Goal: Complete application form: Complete application form

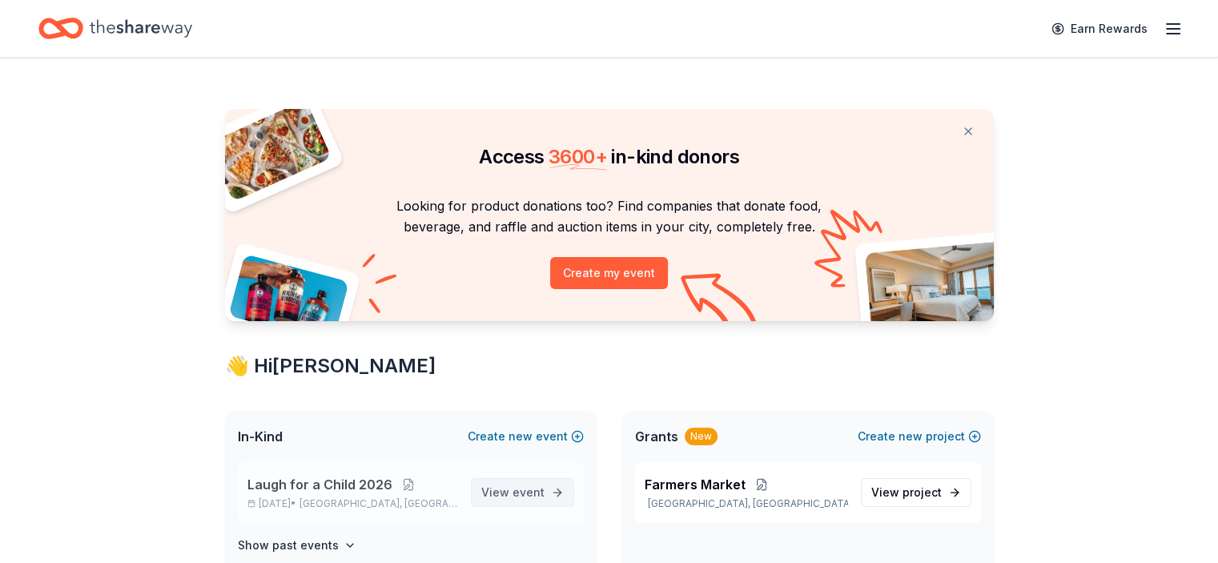
click at [521, 483] on span "View event" at bounding box center [512, 492] width 63 height 19
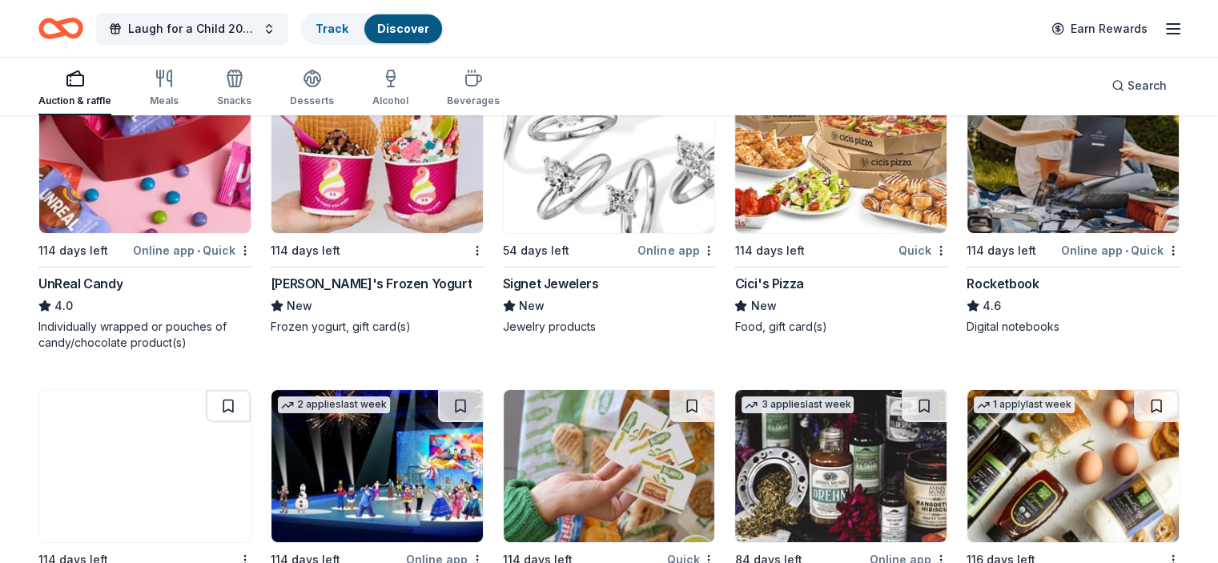
scroll to position [5903, 0]
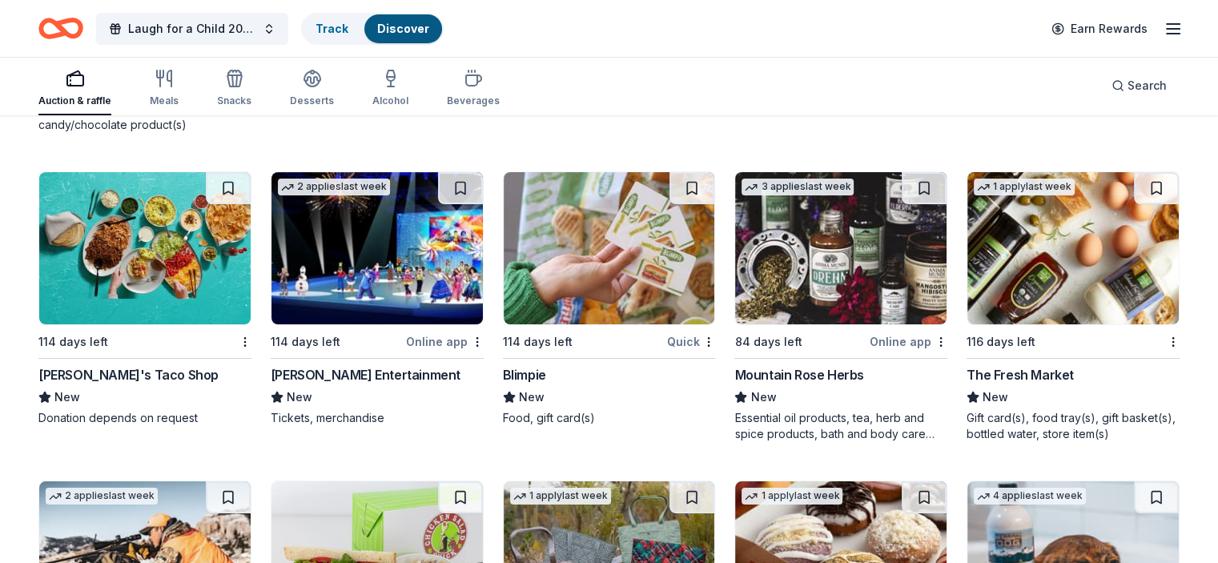
click at [1092, 260] on img at bounding box center [1073, 248] width 211 height 152
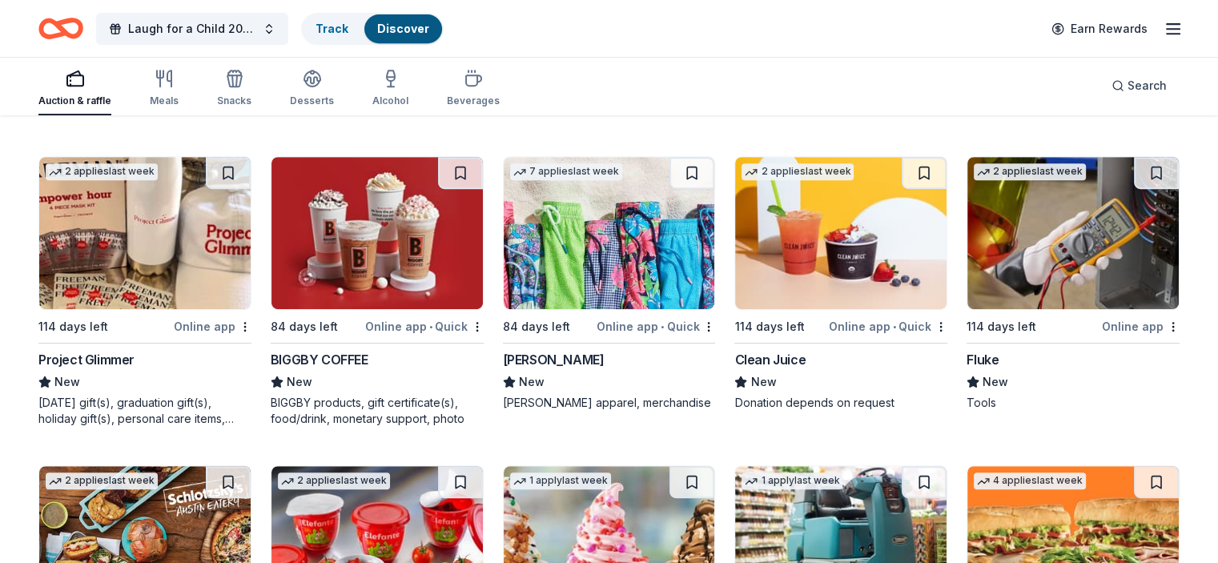
scroll to position [6838, 0]
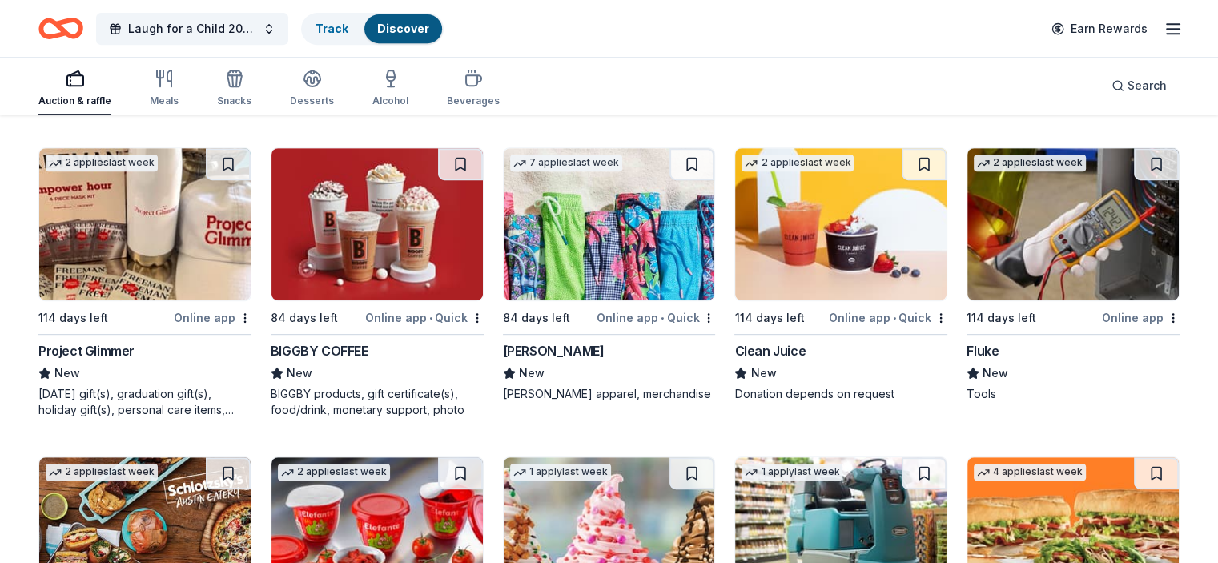
click at [541, 268] on img at bounding box center [609, 224] width 211 height 152
click at [1052, 256] on img at bounding box center [1073, 224] width 211 height 152
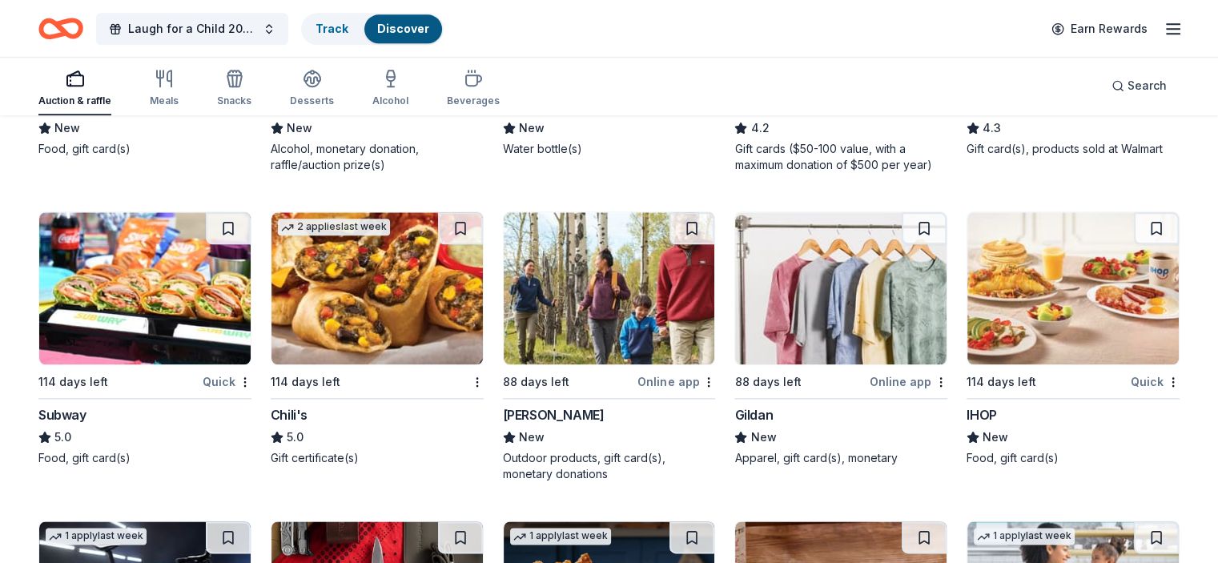
scroll to position [8346, 0]
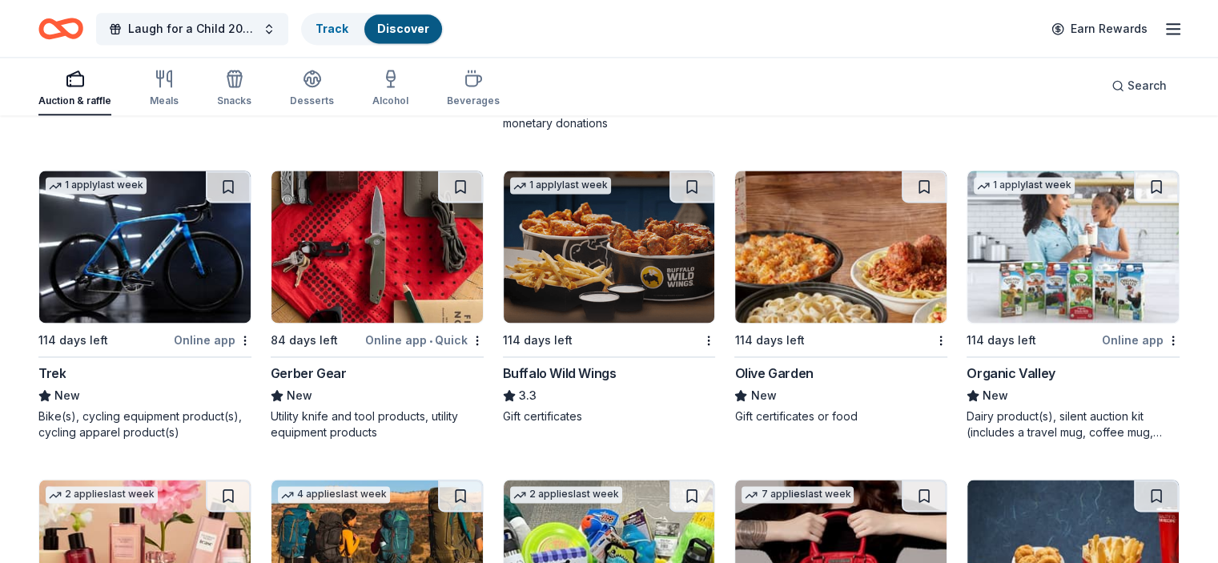
click at [360, 264] on img at bounding box center [377, 247] width 211 height 152
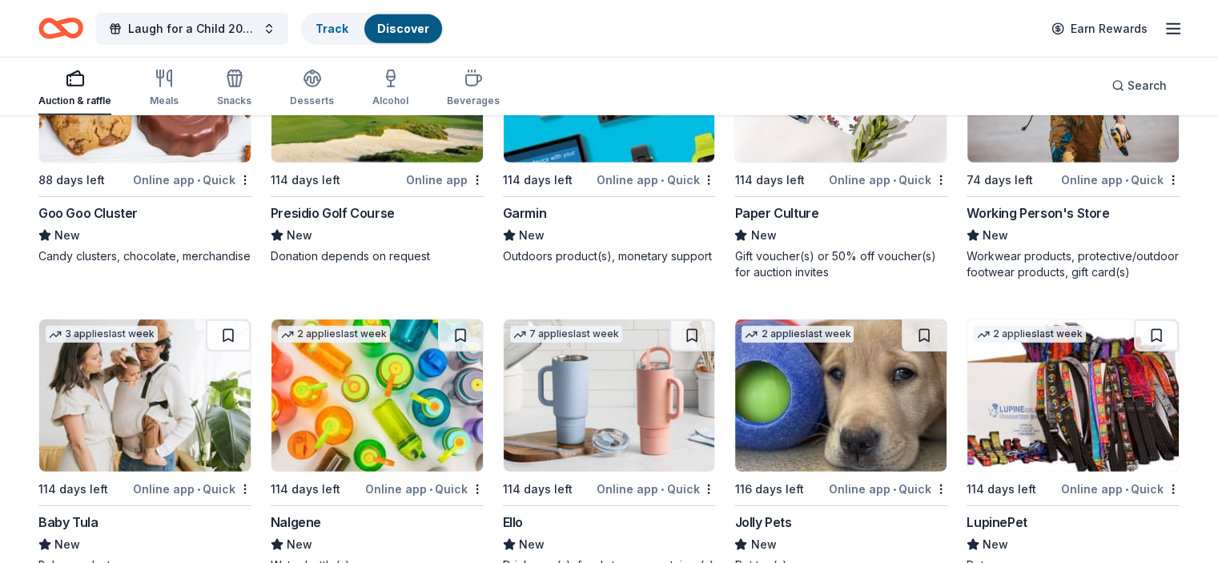
scroll to position [11074, 0]
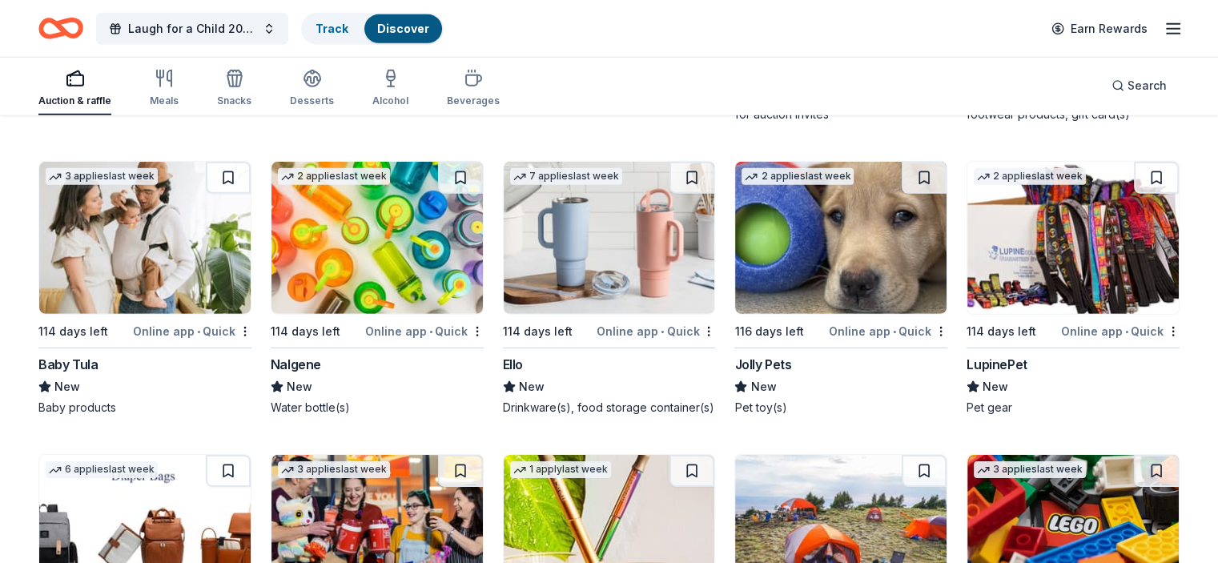
click at [575, 310] on img at bounding box center [609, 238] width 211 height 152
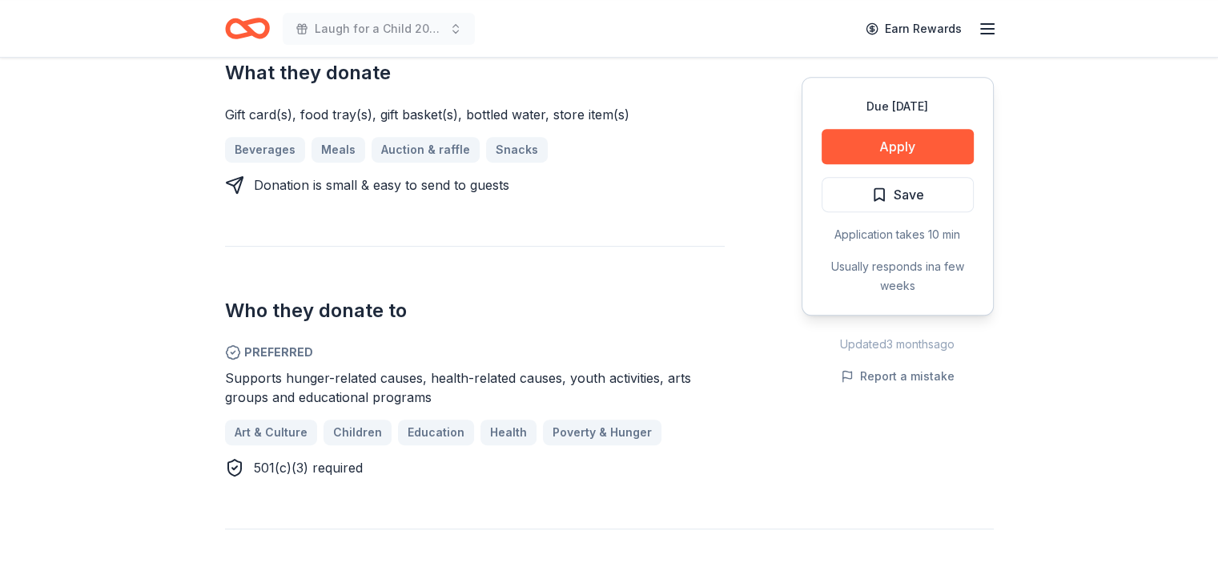
scroll to position [743, 0]
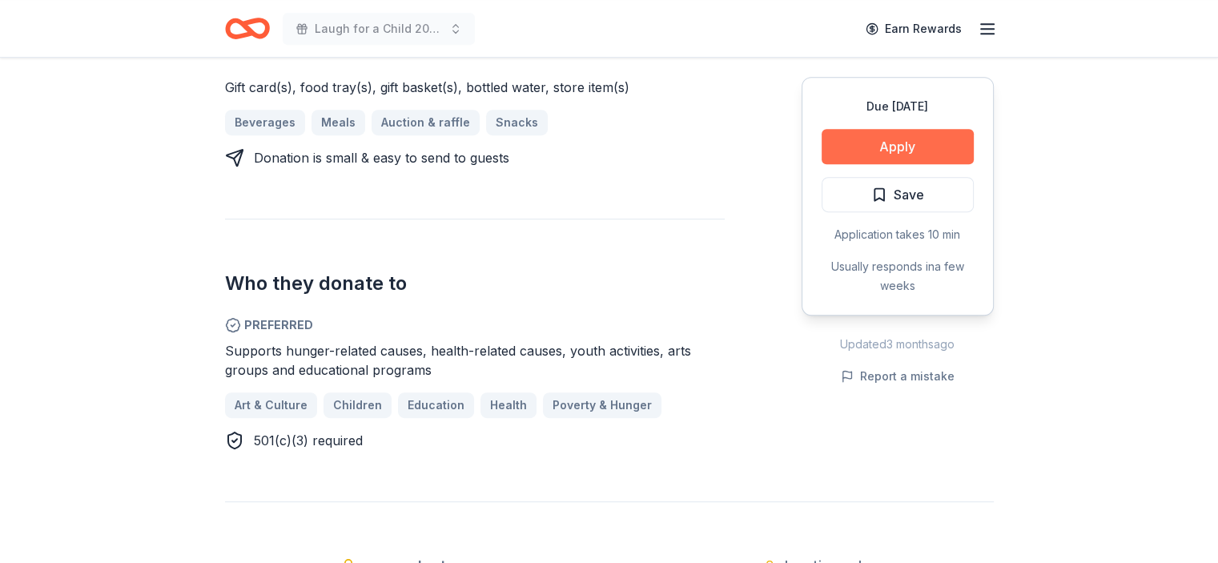
click at [884, 136] on button "Apply" at bounding box center [898, 146] width 152 height 35
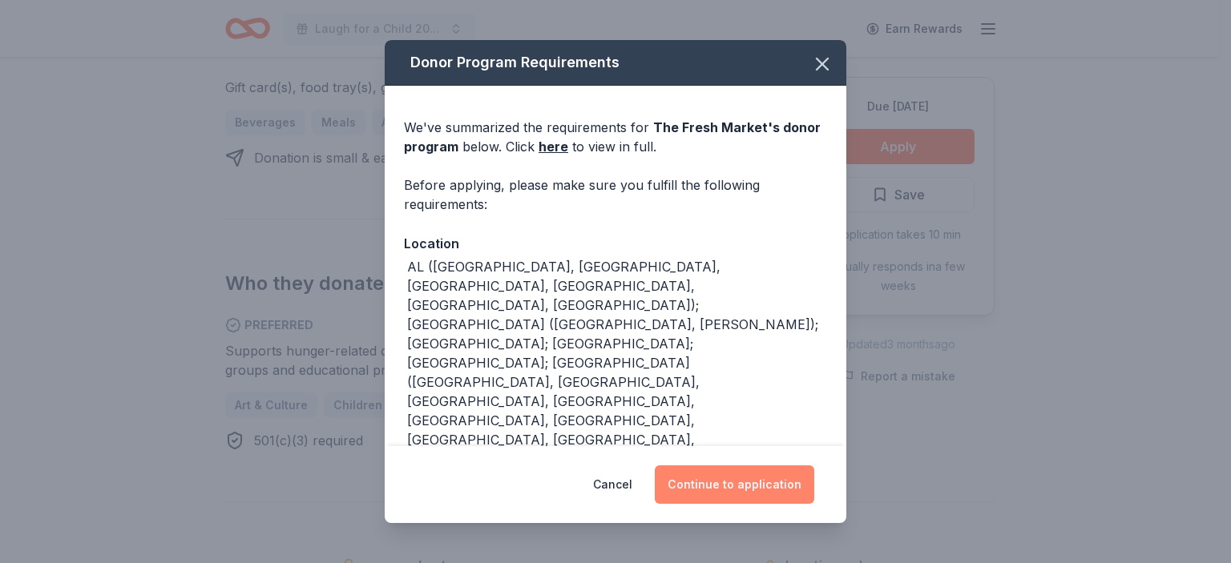
click at [705, 493] on button "Continue to application" at bounding box center [734, 484] width 159 height 38
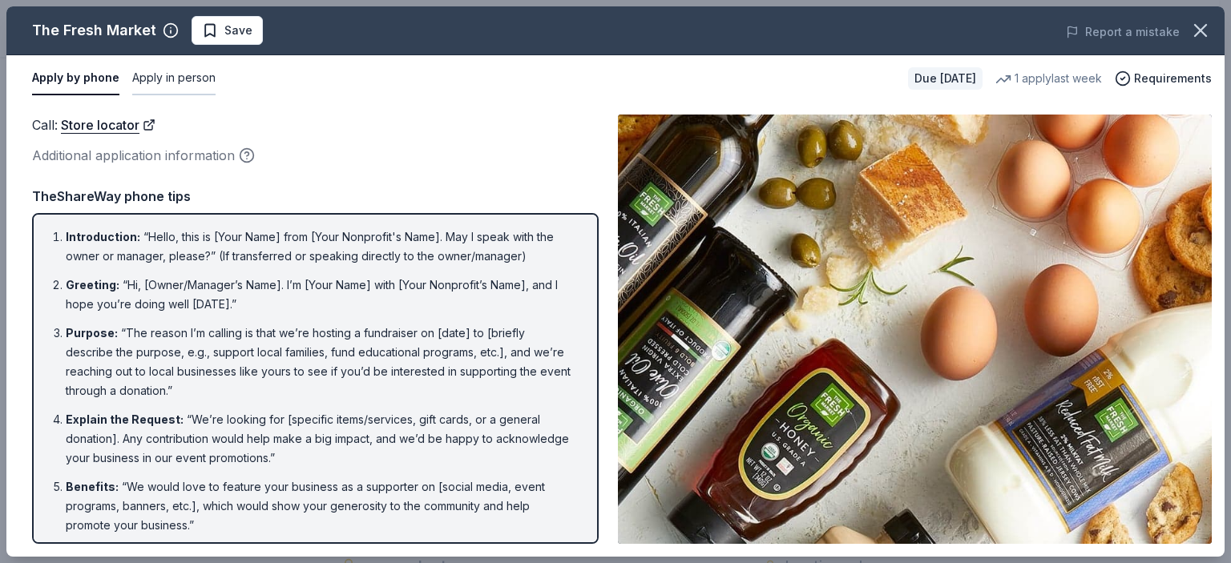
click at [172, 81] on button "Apply in person" at bounding box center [173, 79] width 83 height 34
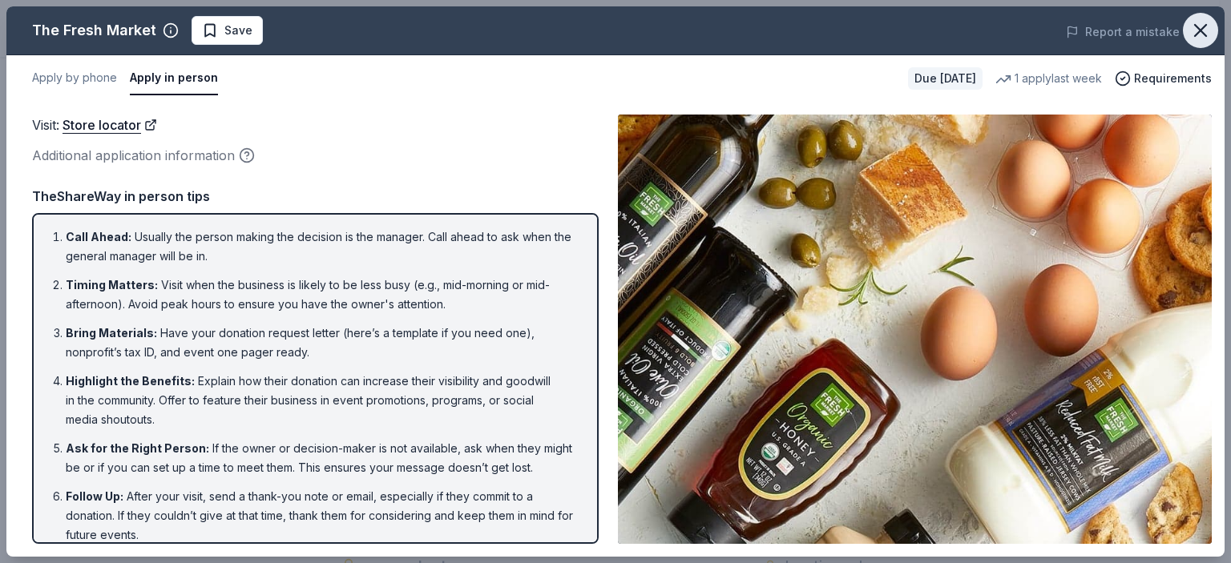
click at [1195, 25] on icon "button" at bounding box center [1200, 30] width 22 height 22
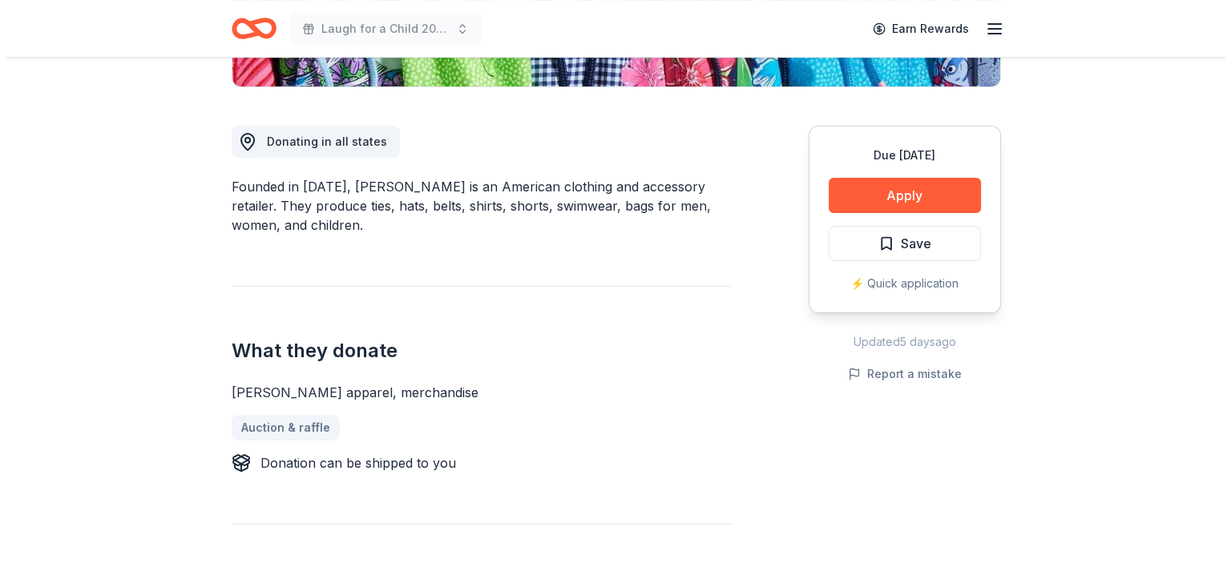
scroll to position [386, 0]
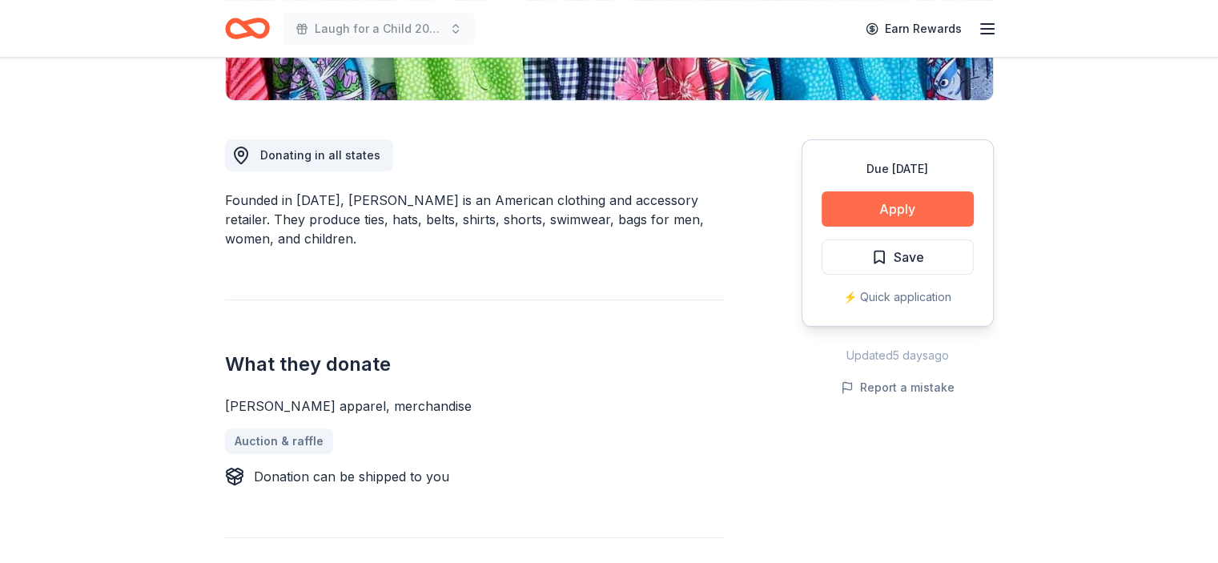
click at [888, 211] on button "Apply" at bounding box center [898, 208] width 152 height 35
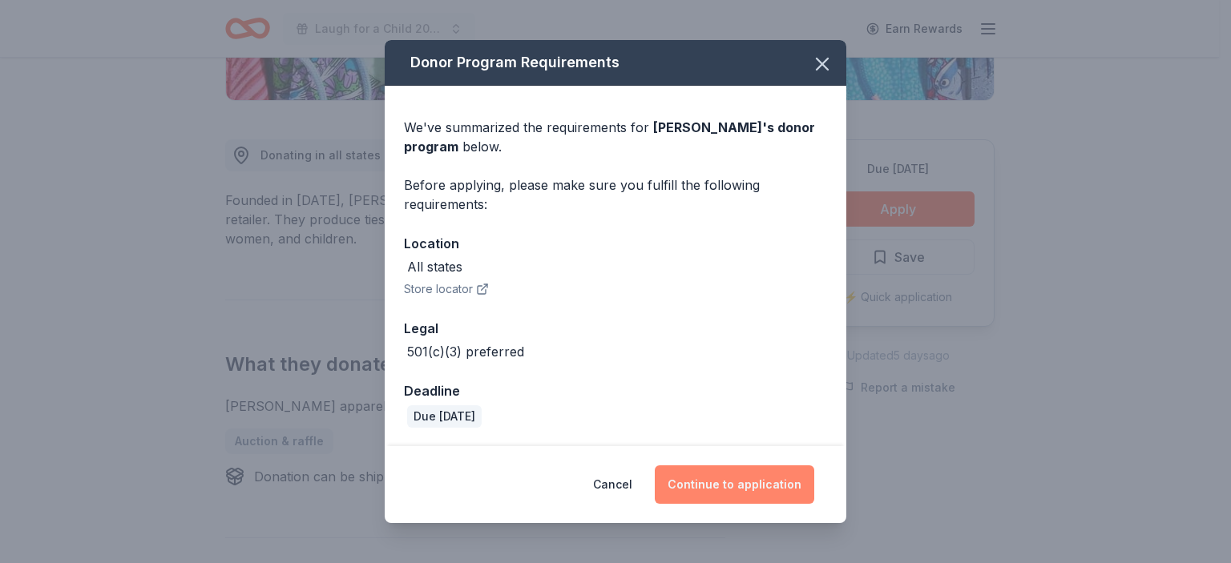
click at [715, 486] on button "Continue to application" at bounding box center [734, 484] width 159 height 38
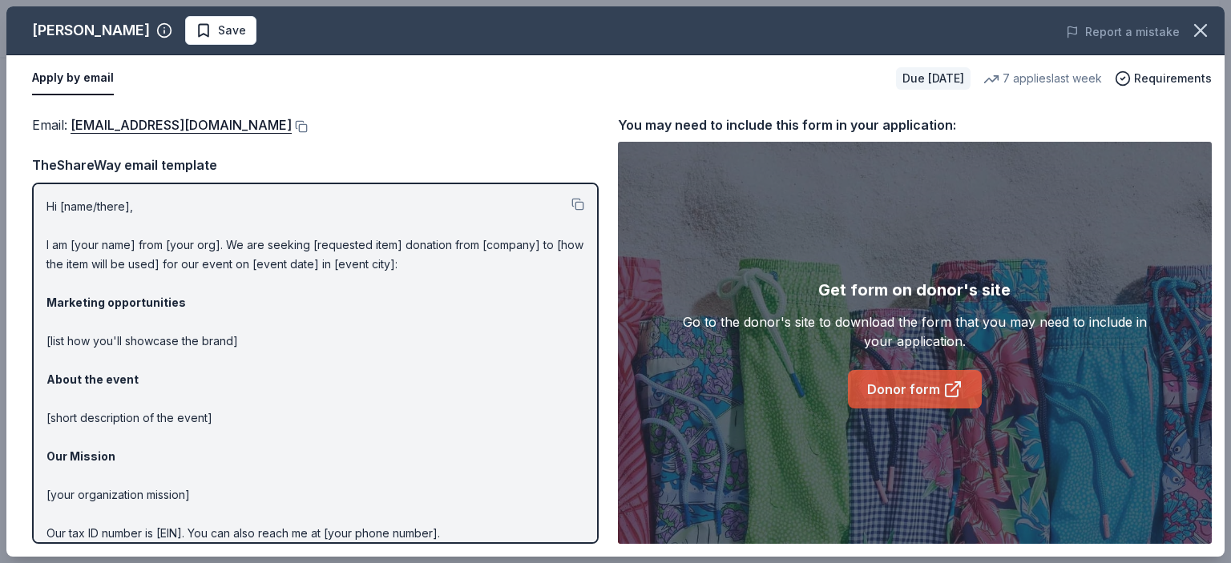
click at [934, 397] on link "Donor form" at bounding box center [915, 389] width 134 height 38
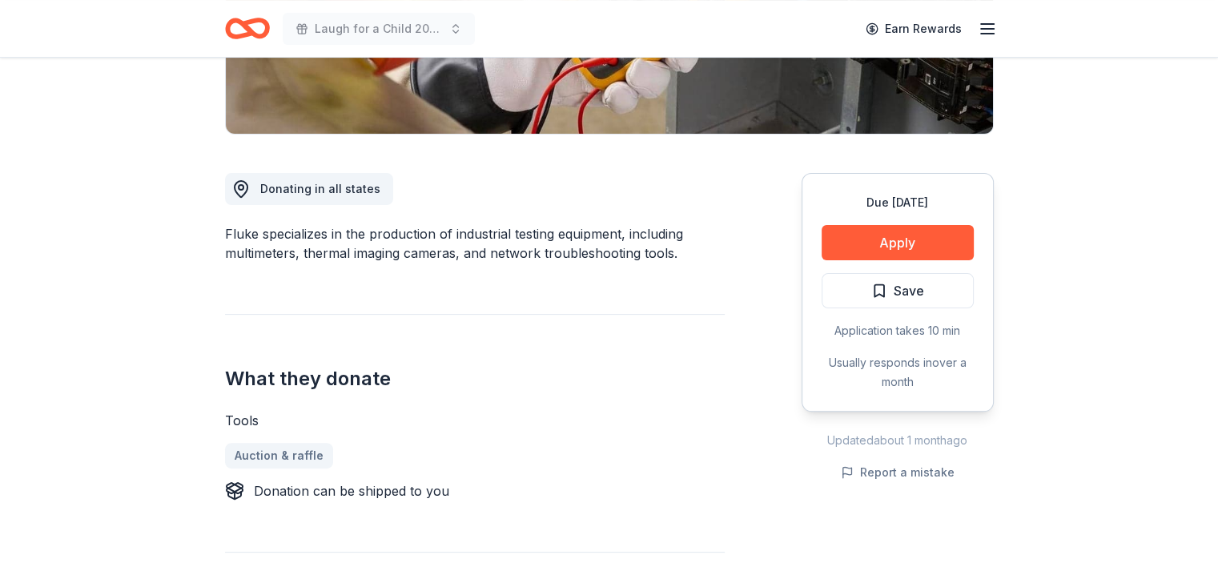
scroll to position [710, 0]
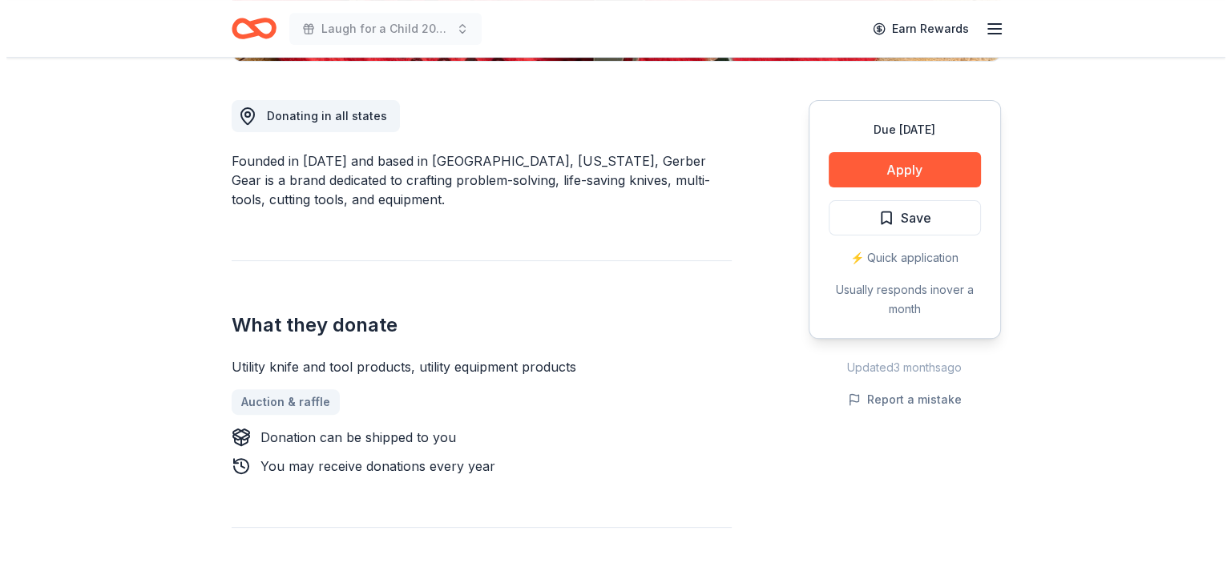
scroll to position [428, 0]
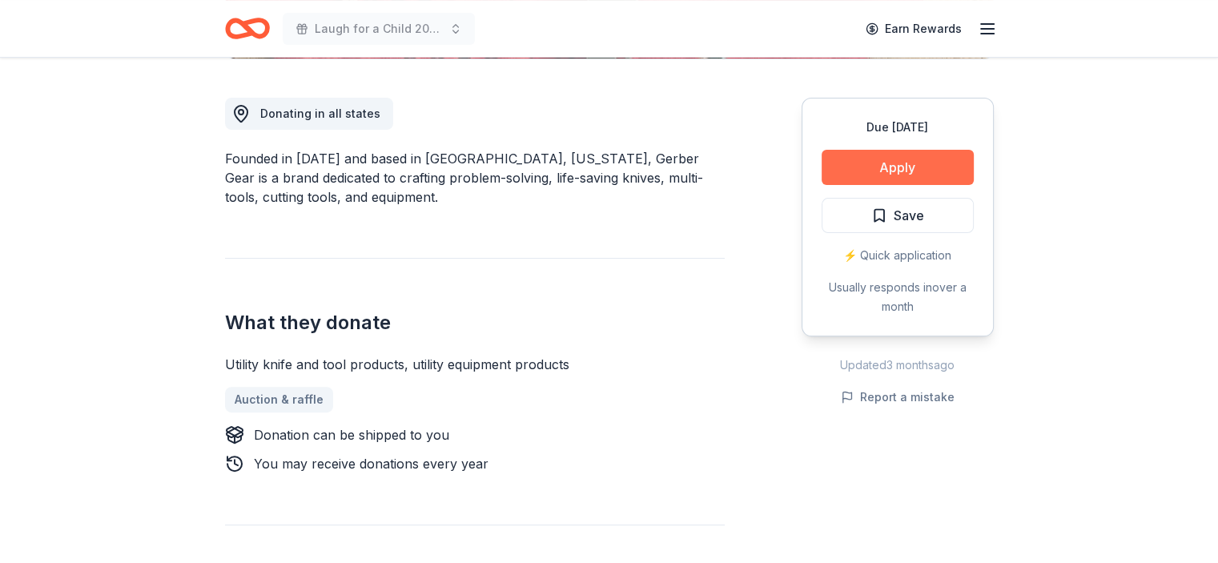
click at [878, 166] on button "Apply" at bounding box center [898, 167] width 152 height 35
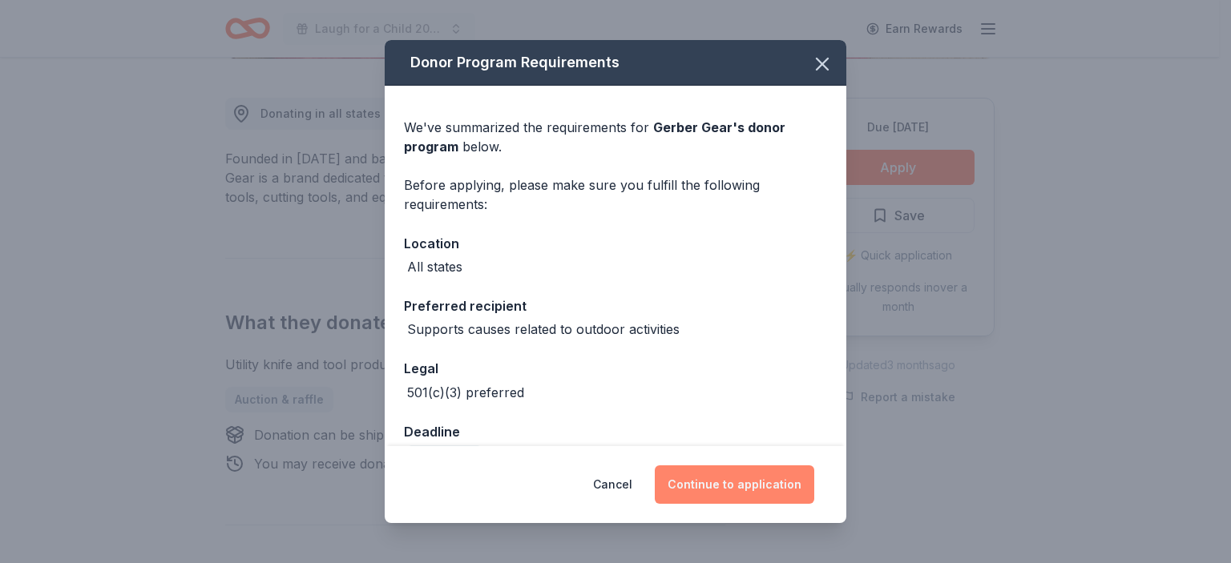
click at [708, 477] on button "Continue to application" at bounding box center [734, 484] width 159 height 38
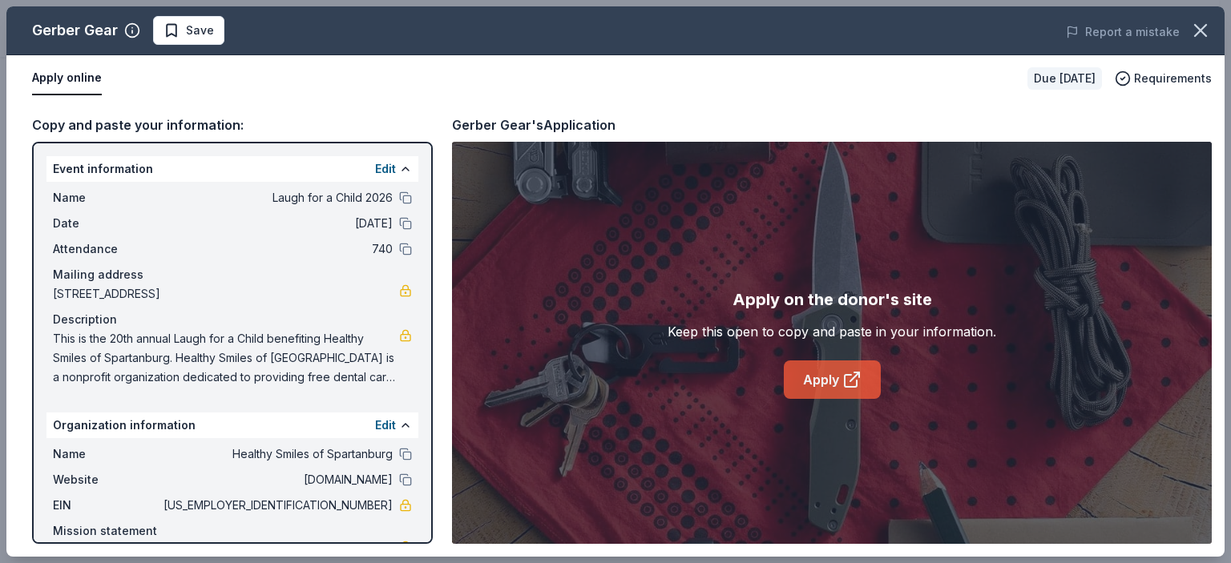
click at [831, 382] on link "Apply" at bounding box center [831, 379] width 97 height 38
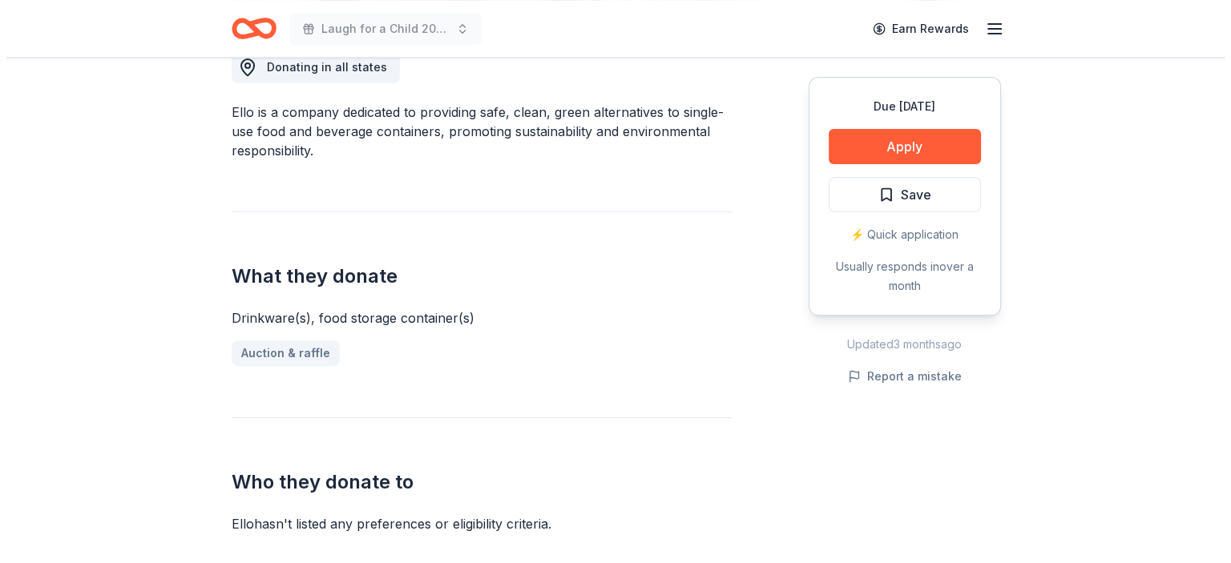
scroll to position [586, 0]
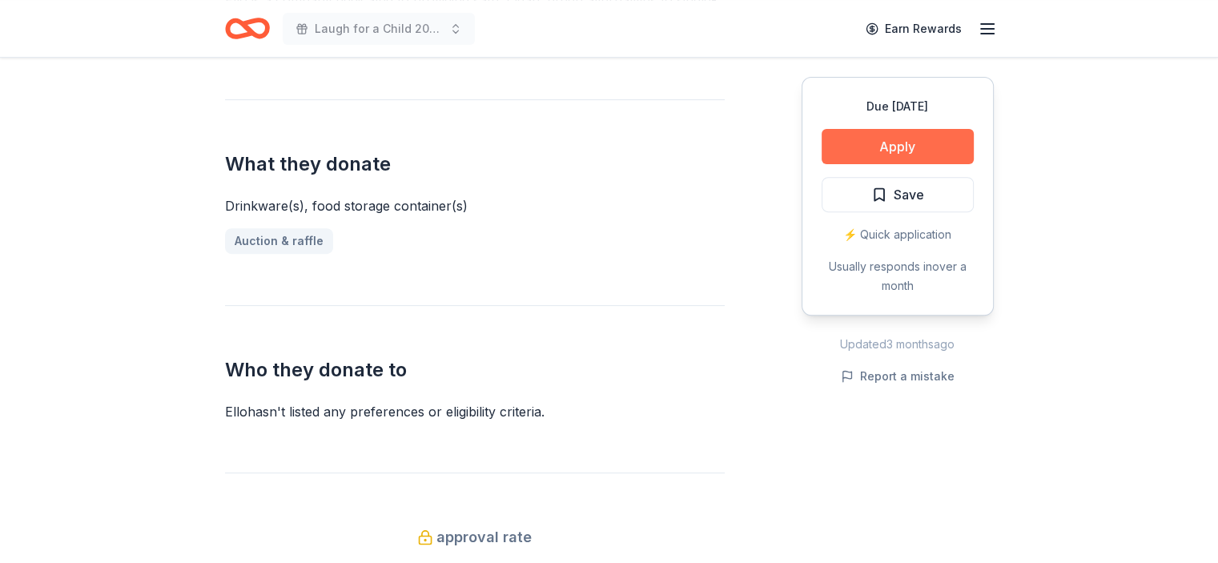
click at [890, 151] on button "Apply" at bounding box center [898, 146] width 152 height 35
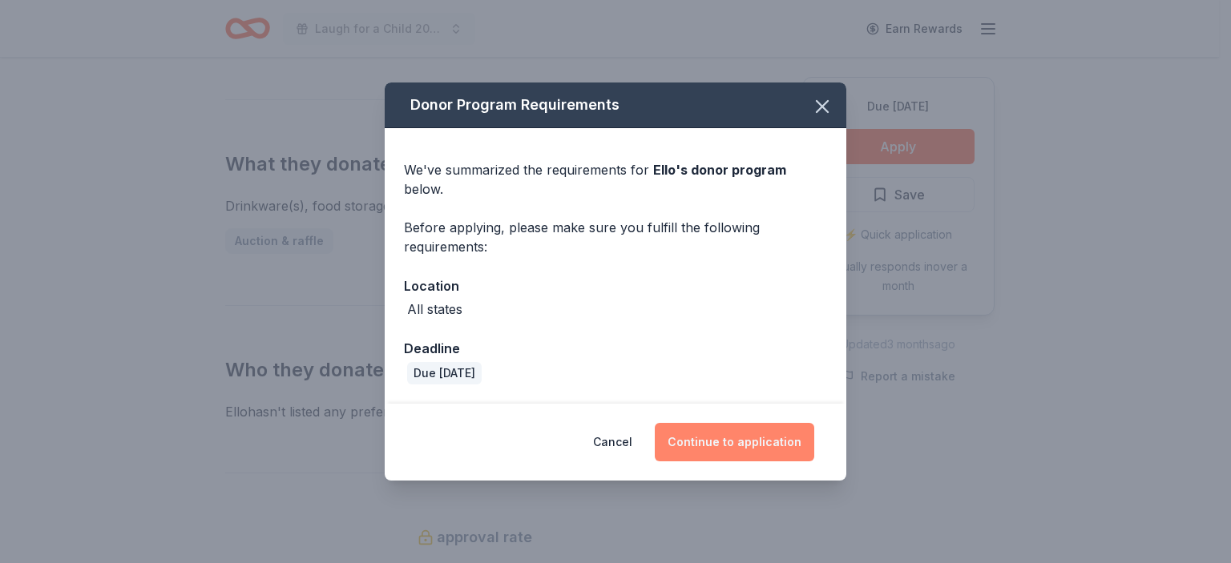
click at [721, 439] on button "Continue to application" at bounding box center [734, 442] width 159 height 38
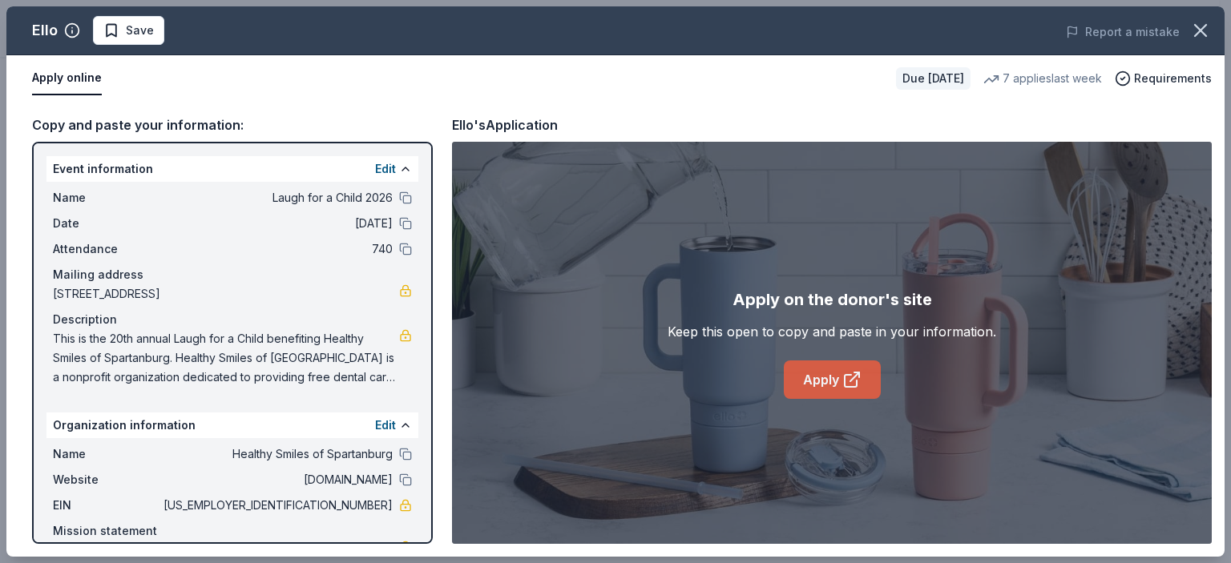
click at [812, 378] on link "Apply" at bounding box center [831, 379] width 97 height 38
